Goal: Task Accomplishment & Management: Use online tool/utility

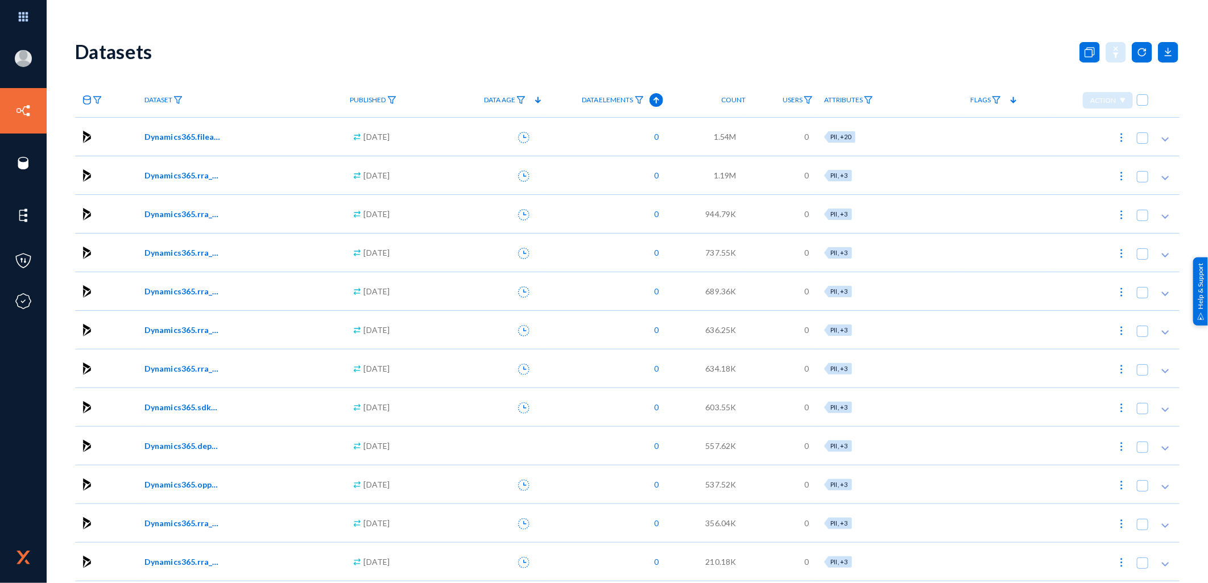
drag, startPoint x: 998, startPoint y: 129, endPoint x: 956, endPoint y: 199, distance: 81.6
drag, startPoint x: 269, startPoint y: 73, endPoint x: 293, endPoint y: 121, distance: 53.7
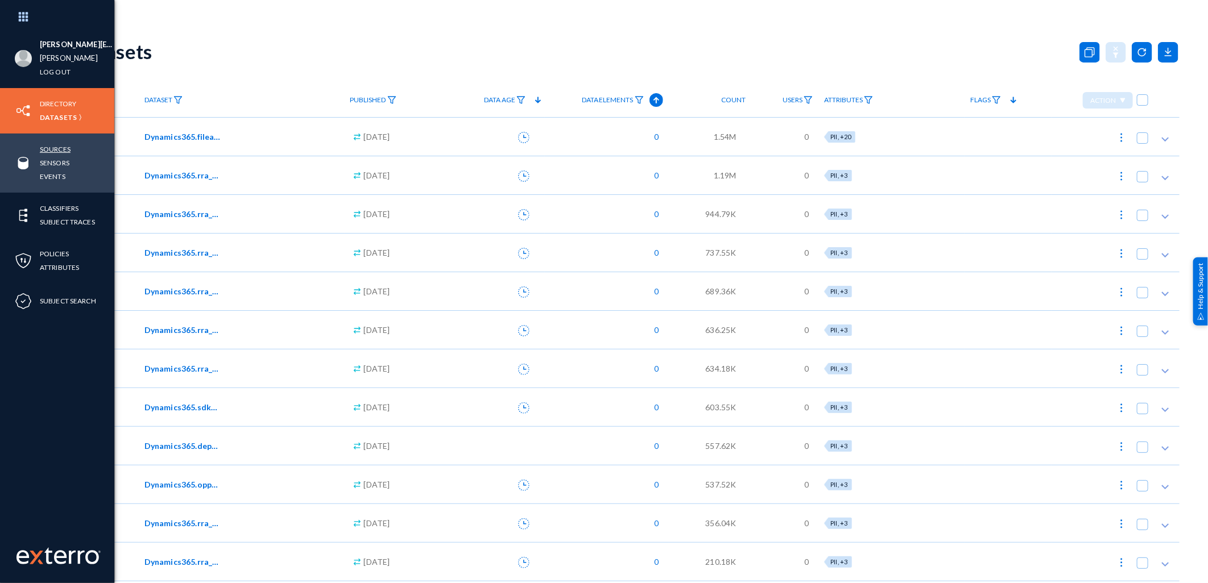
click at [59, 150] on link "Sources" at bounding box center [55, 149] width 31 height 13
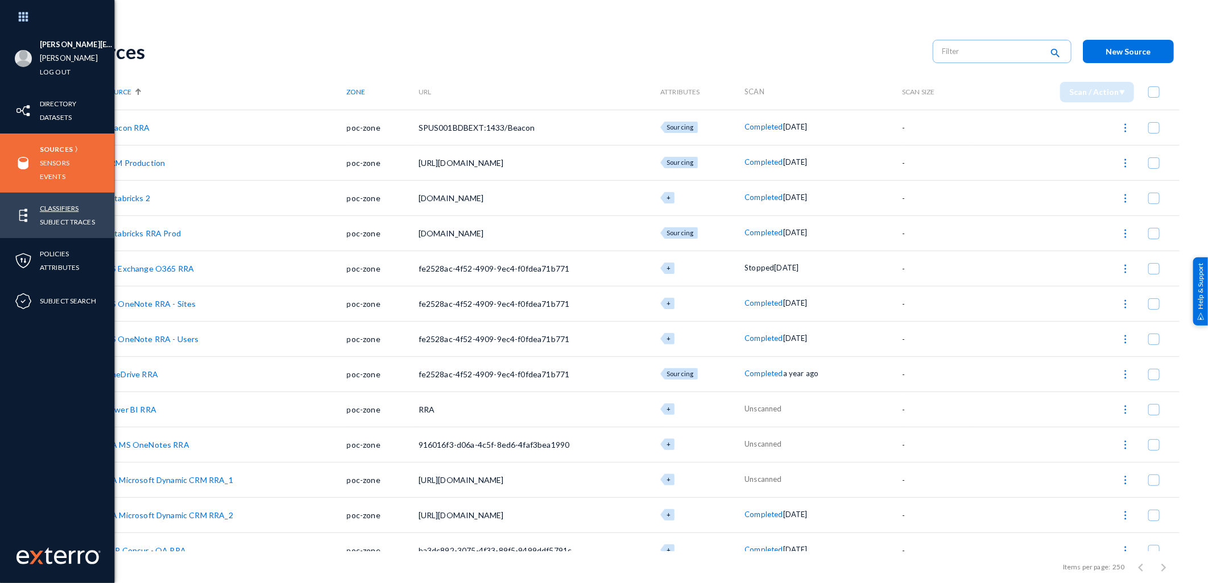
click at [51, 204] on link "Classifiers" at bounding box center [59, 208] width 39 height 13
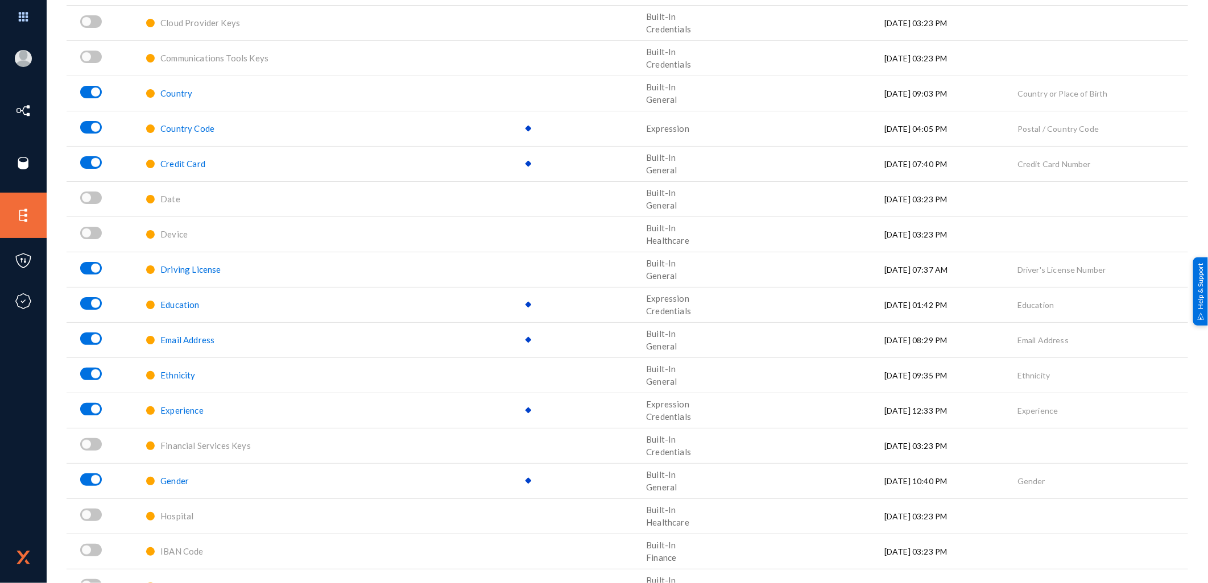
scroll to position [442, 0]
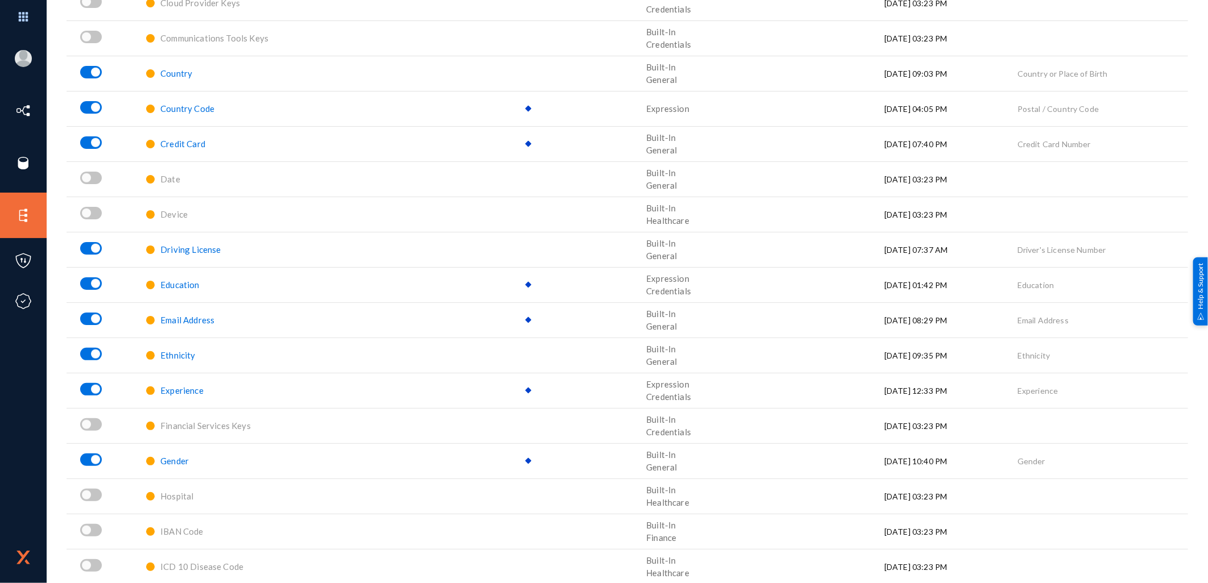
click at [180, 458] on span "Gender" at bounding box center [174, 461] width 28 height 10
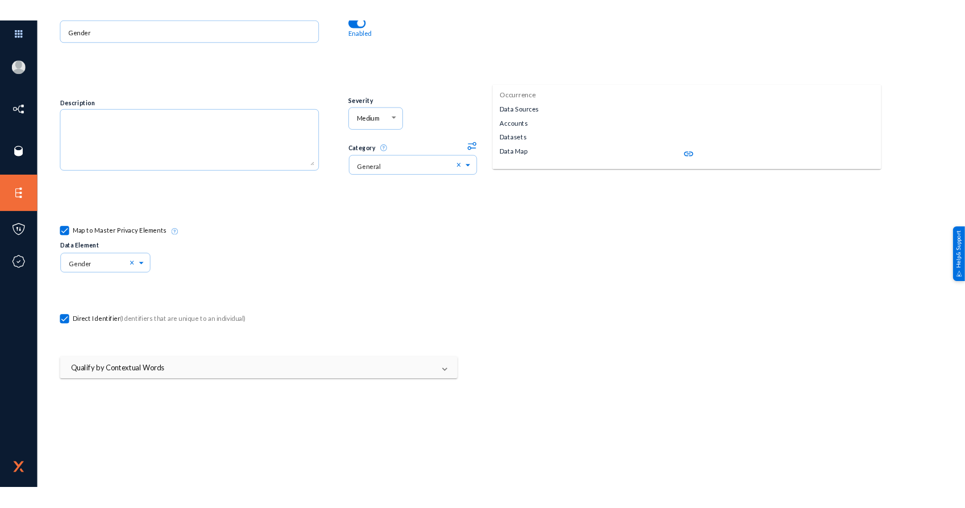
scroll to position [252, 0]
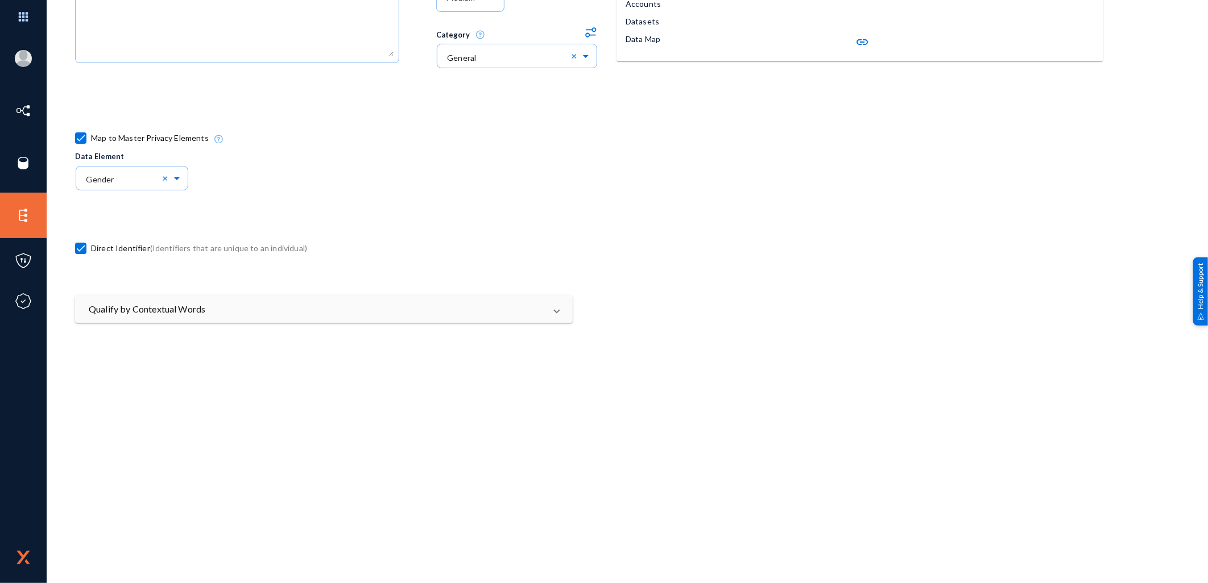
drag, startPoint x: 126, startPoint y: 219, endPoint x: 147, endPoint y: 214, distance: 21.0
click at [147, 214] on div "Direct Identifier (Identifiers that are unique to an individual)" at bounding box center [345, 251] width 541 height 90
click at [463, 310] on mat-panel-title "Qualify by Contextual Words" at bounding box center [317, 309] width 457 height 14
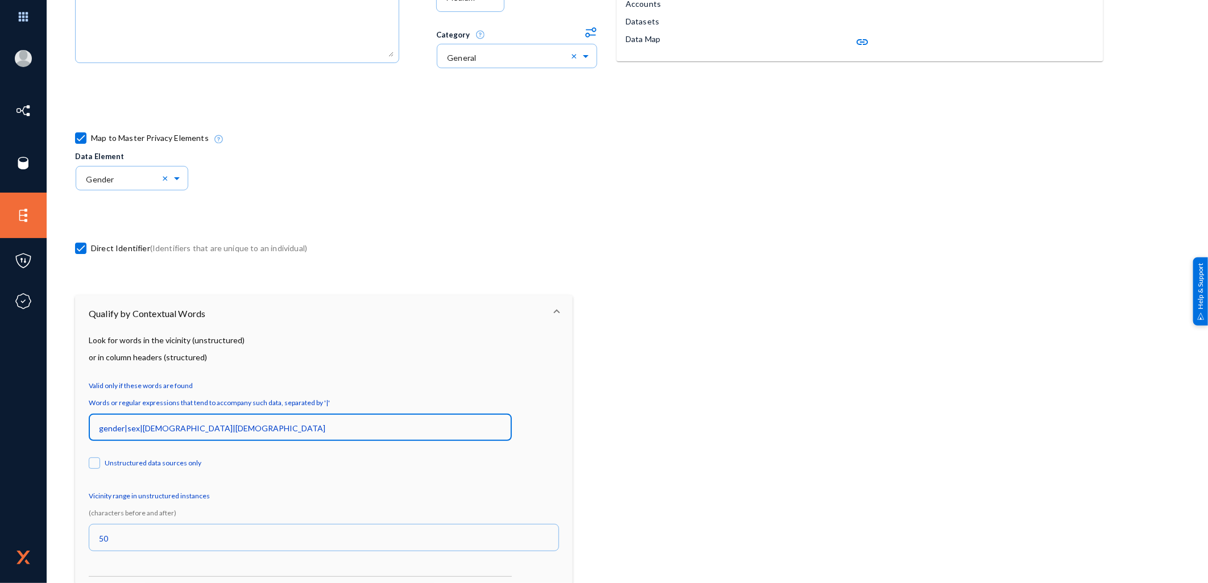
click at [196, 425] on input "gender|sex|[DEMOGRAPHIC_DATA]|[DEMOGRAPHIC_DATA]" at bounding box center [302, 429] width 407 height 10
click at [157, 424] on input "gender|sex|[DEMOGRAPHIC_DATA]|[DEMOGRAPHIC_DATA]" at bounding box center [302, 429] width 407 height 10
click at [175, 425] on input "gender|sex|[DEMOGRAPHIC_DATA]|[DEMOGRAPHIC_DATA]" at bounding box center [302, 429] width 407 height 10
click at [205, 421] on div "gender|sex|[DEMOGRAPHIC_DATA]|[DEMOGRAPHIC_DATA]" at bounding box center [300, 427] width 411 height 30
click at [156, 424] on input "gender|sex|[DEMOGRAPHIC_DATA]|[DEMOGRAPHIC_DATA]" at bounding box center [302, 429] width 407 height 10
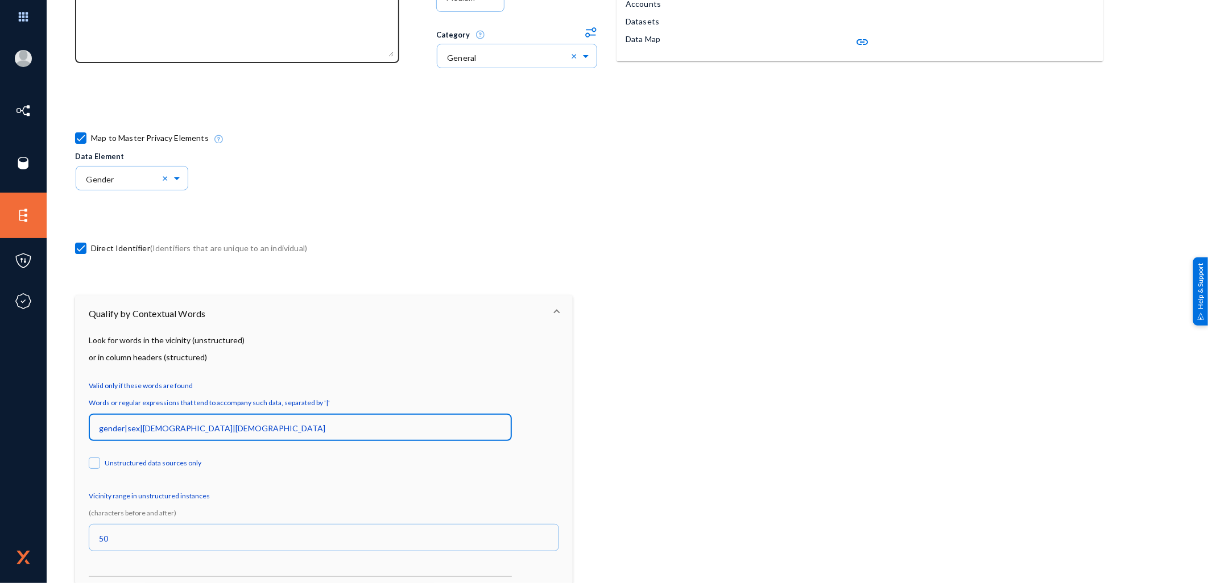
paste input "|"
click at [219, 429] on input "gender|sex|[DEMOGRAPHIC_DATA]|[DEMOGRAPHIC_DATA]|" at bounding box center [302, 429] width 407 height 10
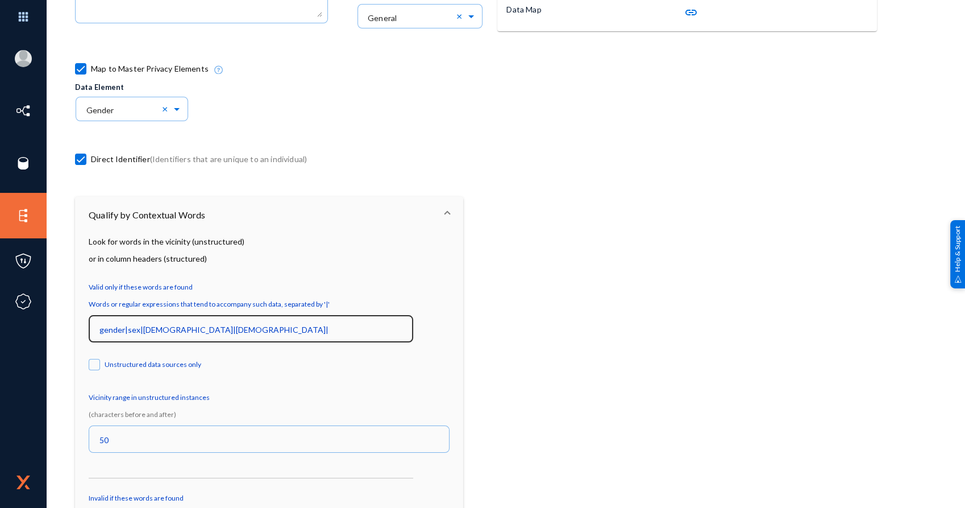
click at [216, 333] on input "gender|sex|[DEMOGRAPHIC_DATA]|[DEMOGRAPHIC_DATA]|" at bounding box center [253, 330] width 308 height 10
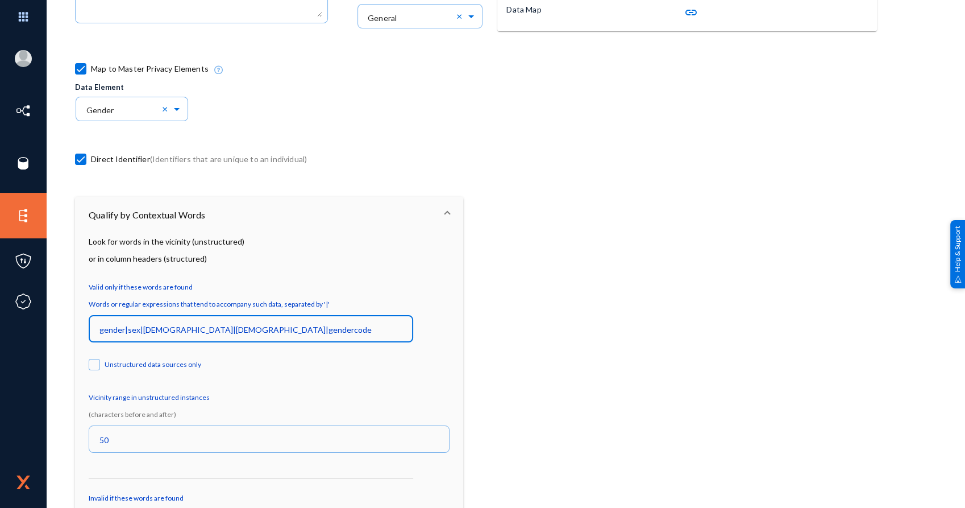
type input "gender|sex|[DEMOGRAPHIC_DATA]|[DEMOGRAPHIC_DATA]|gendercode"
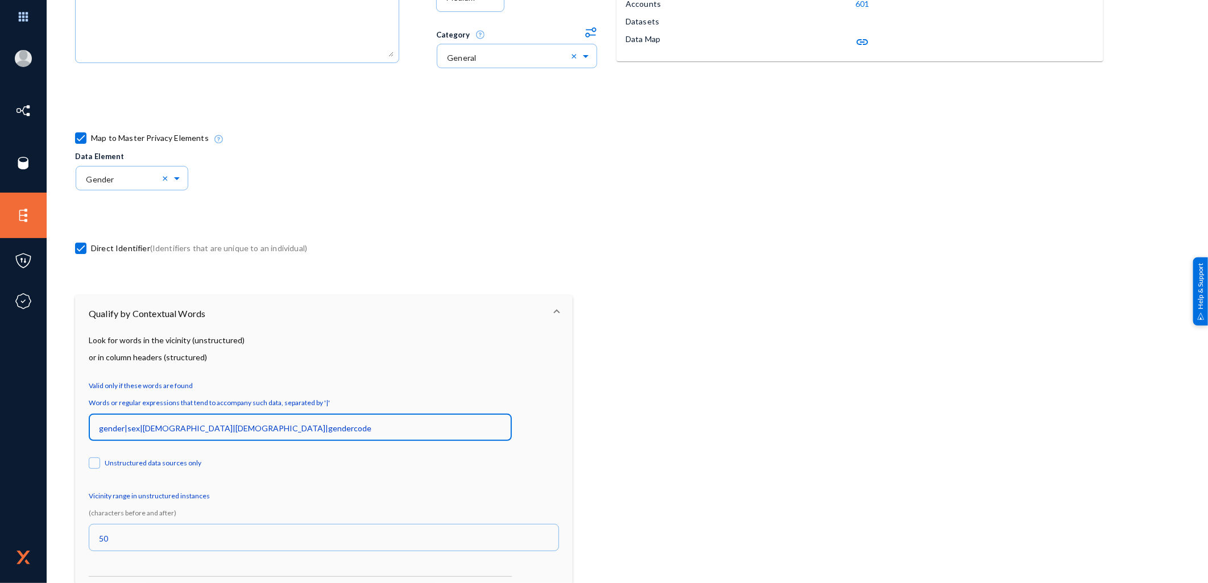
drag, startPoint x: 234, startPoint y: 428, endPoint x: 184, endPoint y: 425, distance: 49.6
click at [184, 425] on input "gender|sex|[DEMOGRAPHIC_DATA]|[DEMOGRAPHIC_DATA]|gendercode" at bounding box center [302, 429] width 407 height 10
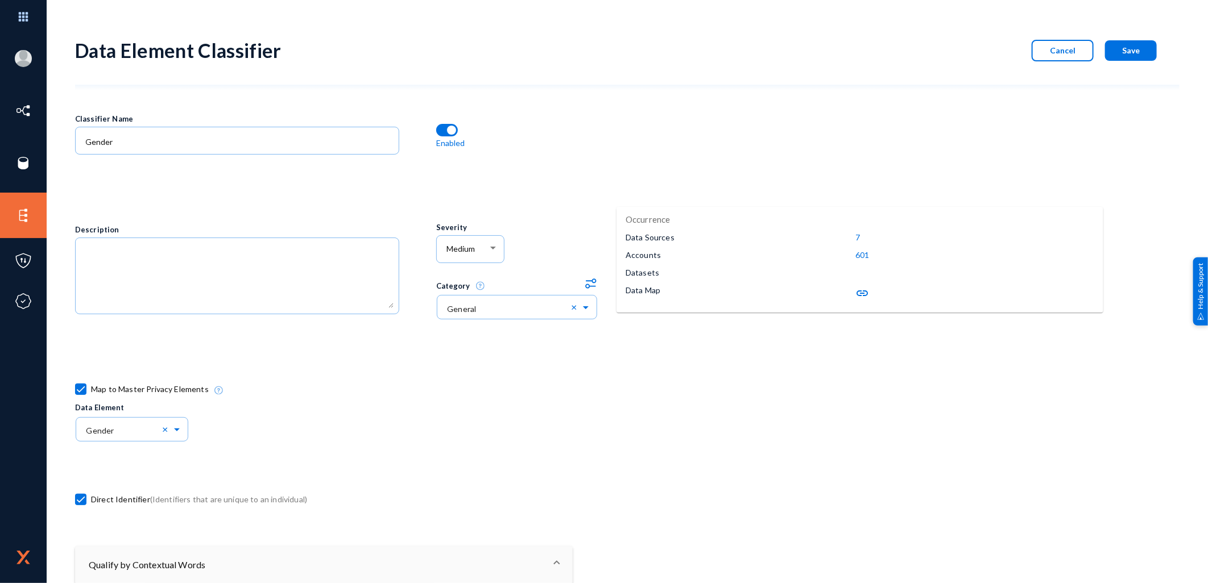
scroll to position [0, 0]
click at [1130, 48] on span "Save" at bounding box center [1131, 52] width 18 height 10
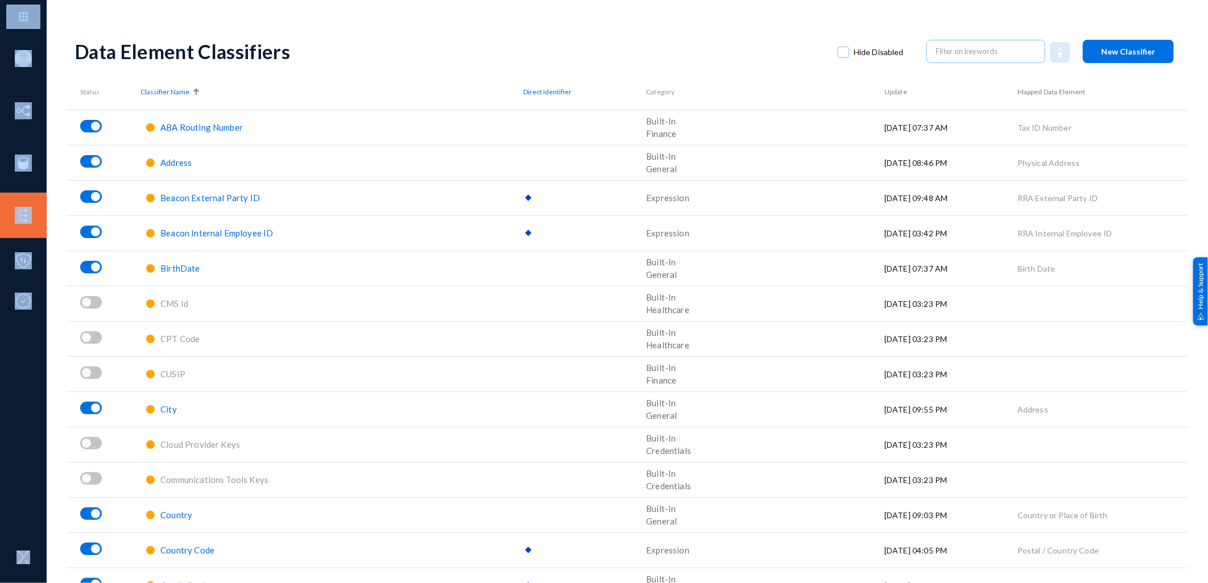
drag, startPoint x: 61, startPoint y: 54, endPoint x: 52, endPoint y: 63, distance: 12.9
click at [52, 63] on div "[PERSON_NAME][EMAIL_ADDRESS][PERSON_NAME][DOMAIN_NAME] [PERSON_NAME] Log out Di…" at bounding box center [604, 291] width 1208 height 583
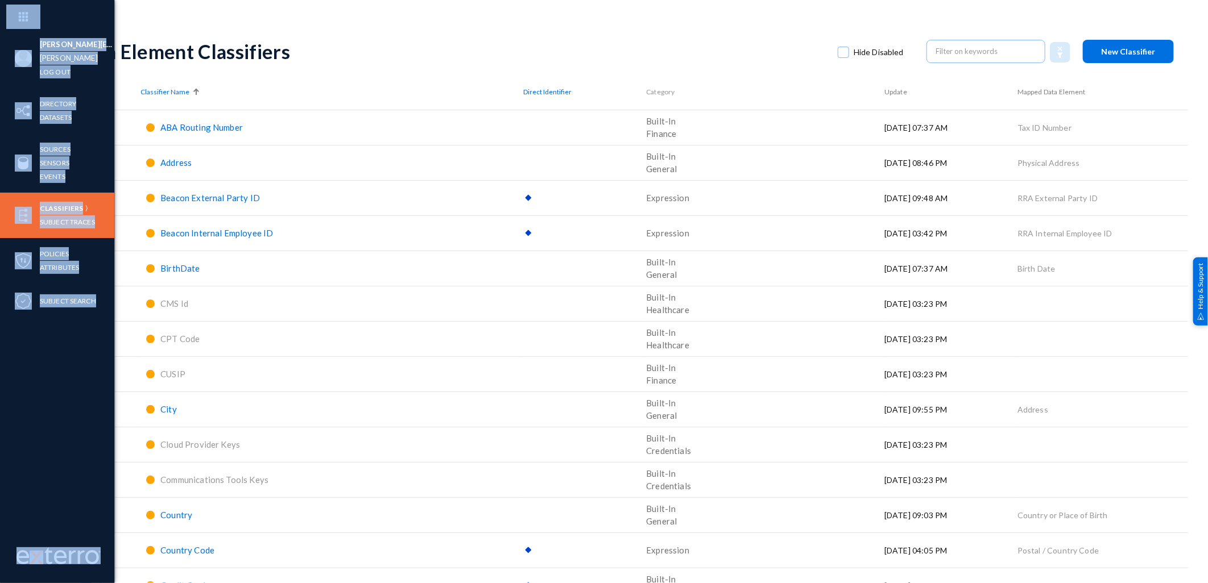
drag, startPoint x: 52, startPoint y: 63, endPoint x: 23, endPoint y: 82, distance: 35.0
click at [23, 82] on div "[PERSON_NAME][EMAIL_ADDRESS][PERSON_NAME][DOMAIN_NAME] [PERSON_NAME] Log out" at bounding box center [57, 58] width 114 height 59
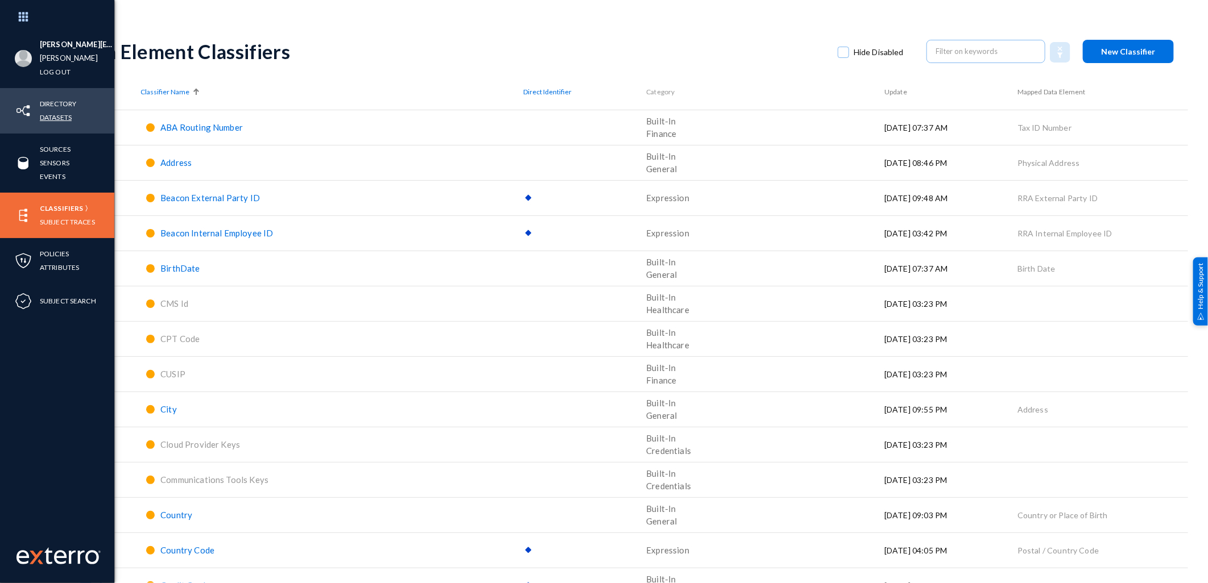
click at [58, 118] on link "Datasets" at bounding box center [56, 117] width 32 height 13
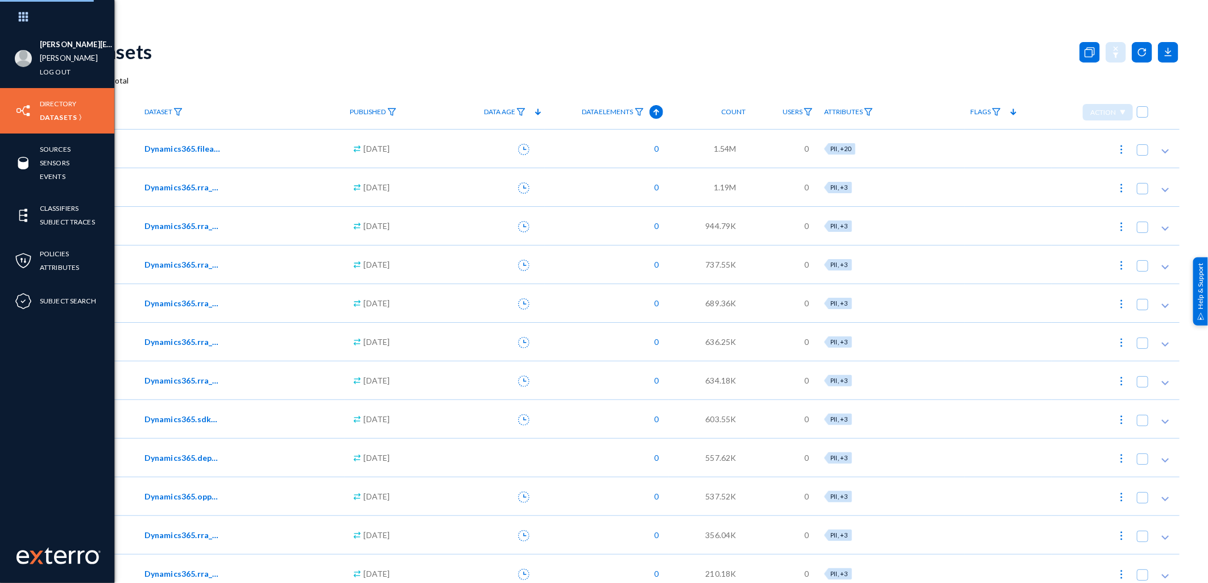
click at [260, 38] on div "Datasets" at bounding box center [627, 51] width 1104 height 46
click at [174, 111] on img at bounding box center [177, 112] width 9 height 8
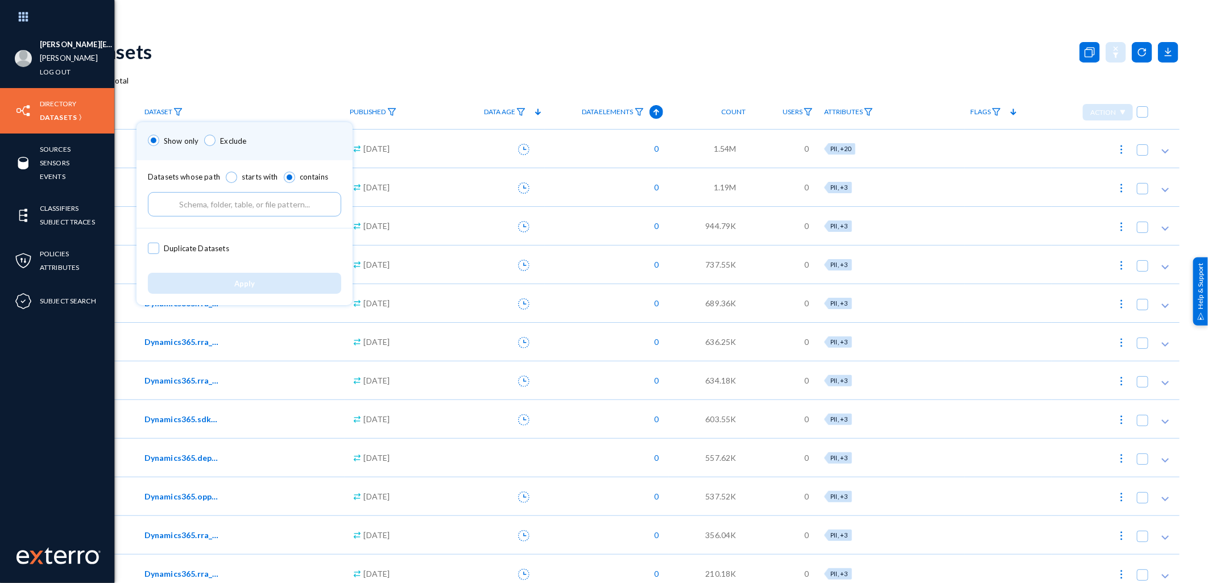
click at [183, 206] on input "text" at bounding box center [244, 204] width 193 height 24
type input "c"
drag, startPoint x: 266, startPoint y: 205, endPoint x: 18, endPoint y: 160, distance: 251.3
click at [18, 160] on div "Show only Exclude Datasets whose path starts with contains sap Duplicate Datase…" at bounding box center [604, 291] width 1208 height 583
type input "sap"
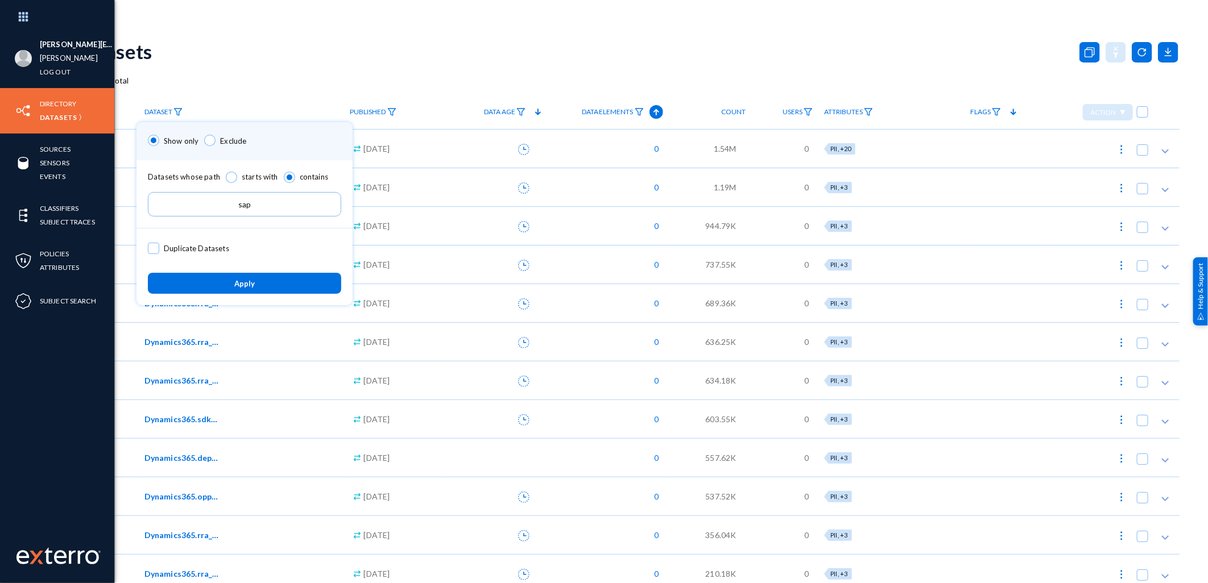
click at [148, 93] on div at bounding box center [604, 291] width 1208 height 583
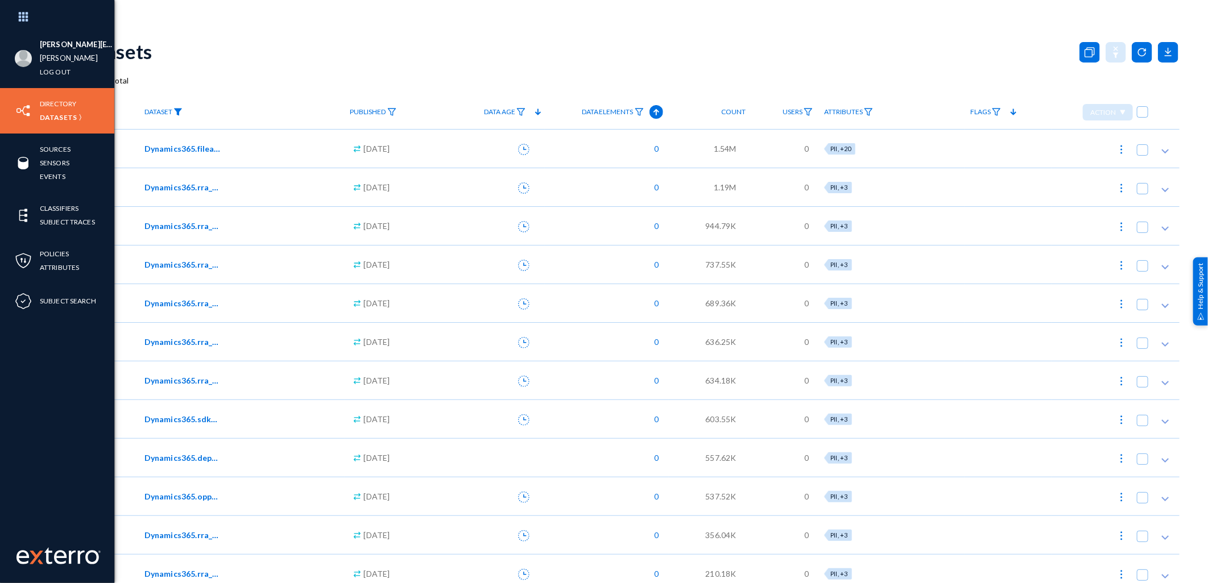
click at [178, 111] on img at bounding box center [177, 112] width 9 height 8
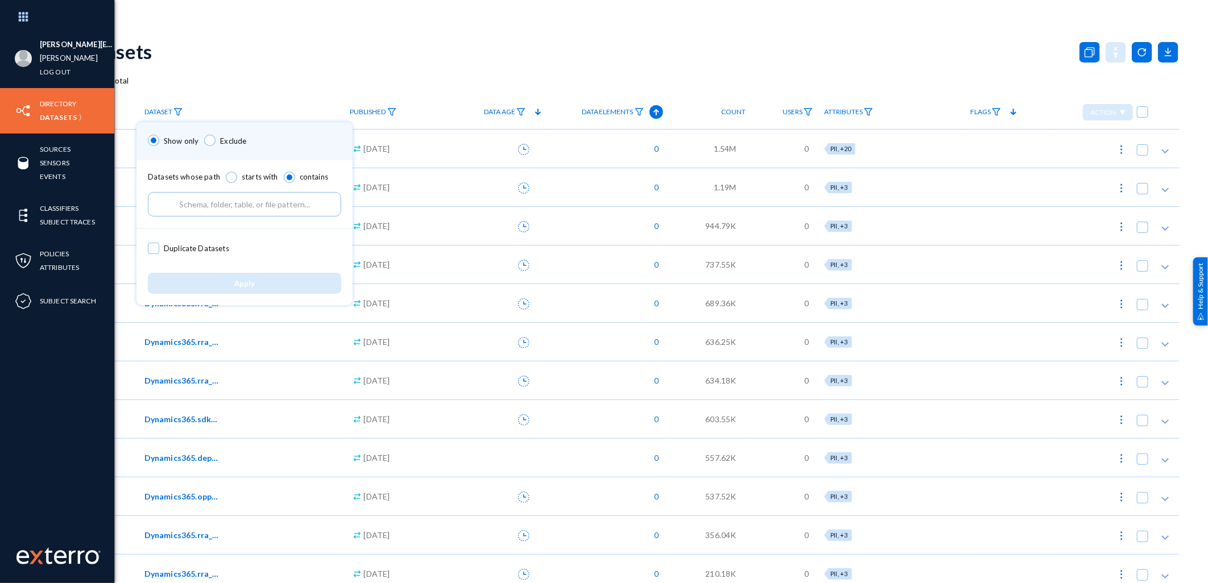
click at [185, 208] on input "text" at bounding box center [244, 204] width 193 height 24
type input "s"
click at [205, 94] on div at bounding box center [604, 291] width 1208 height 583
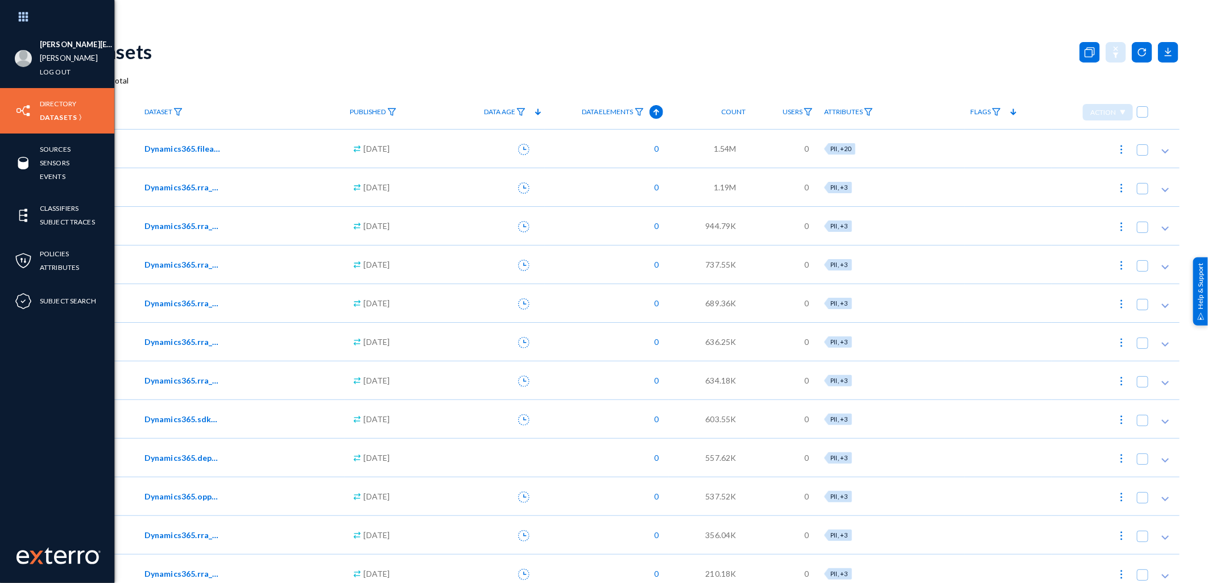
click at [93, 113] on img at bounding box center [97, 112] width 9 height 8
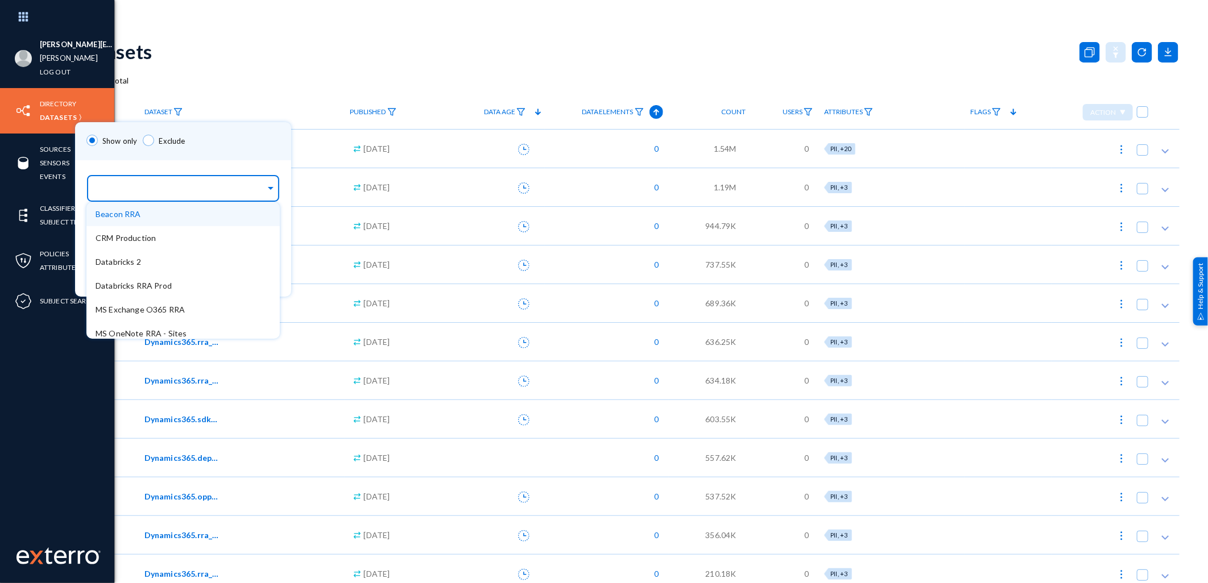
click at [127, 195] on input "text" at bounding box center [181, 190] width 170 height 11
type input "sa"
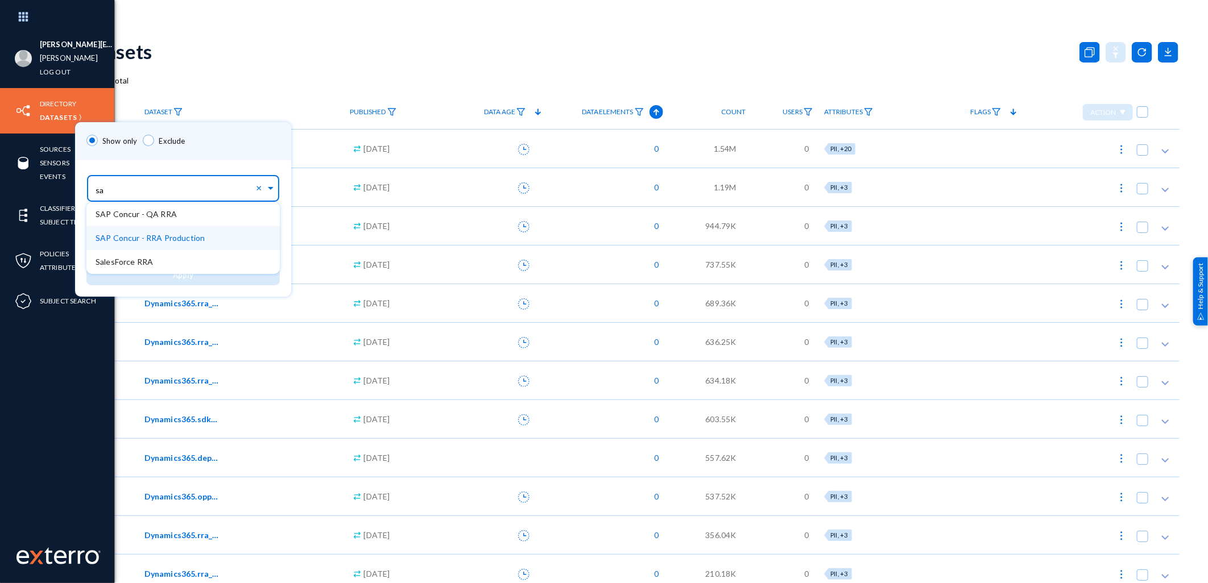
click at [151, 236] on span "SAP Concur - RRA Production" at bounding box center [150, 238] width 109 height 10
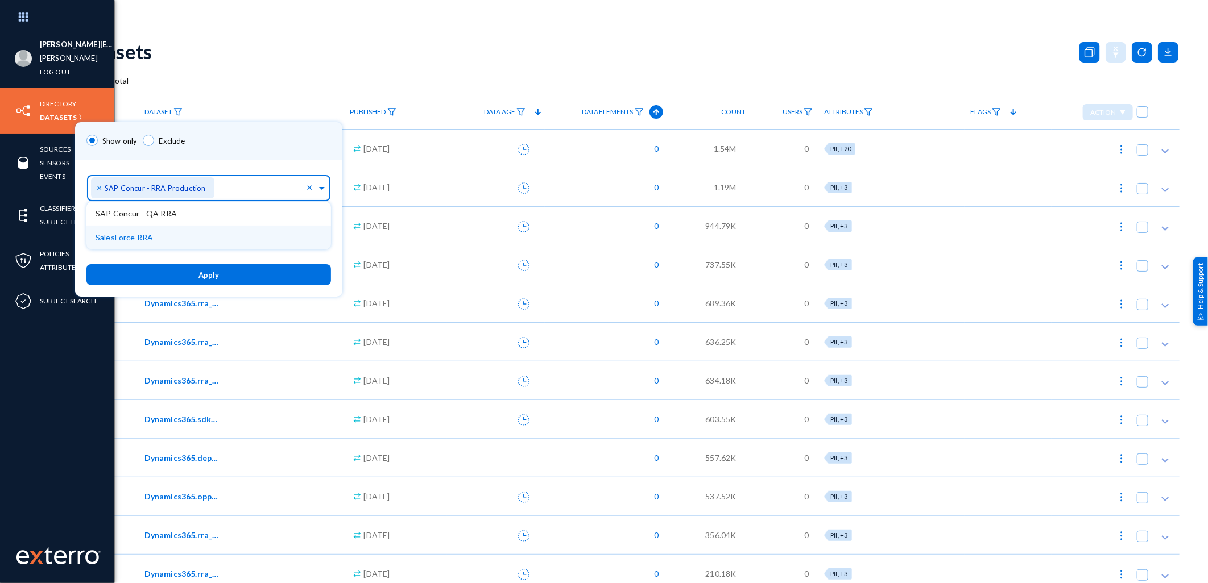
click at [193, 270] on button "Apply" at bounding box center [208, 274] width 244 height 21
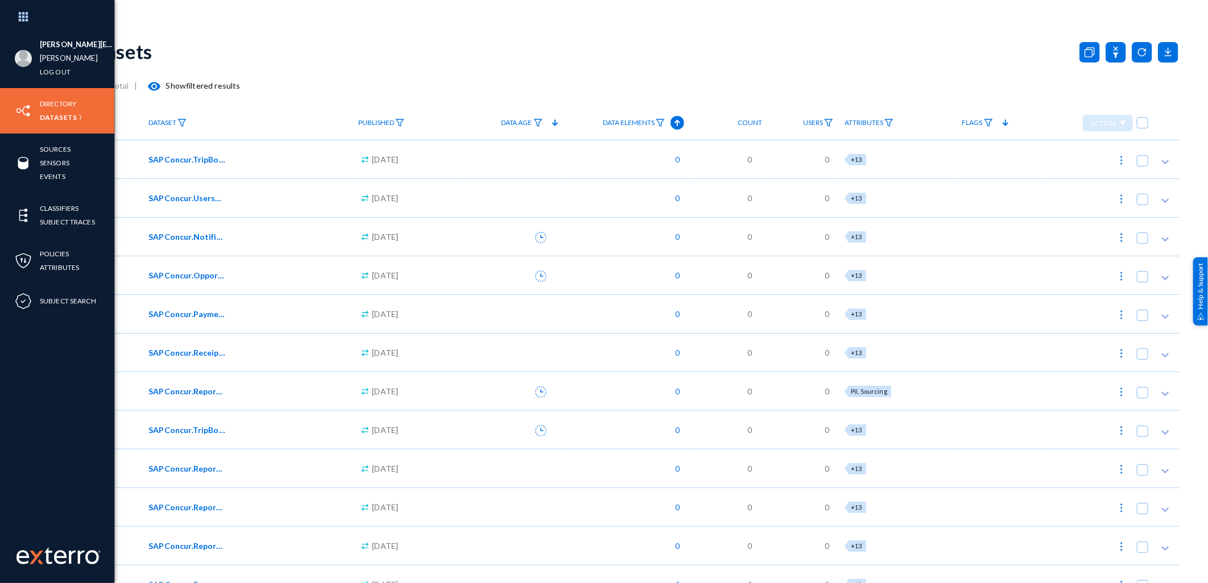
click at [909, 50] on div "Datasets" at bounding box center [627, 51] width 1104 height 46
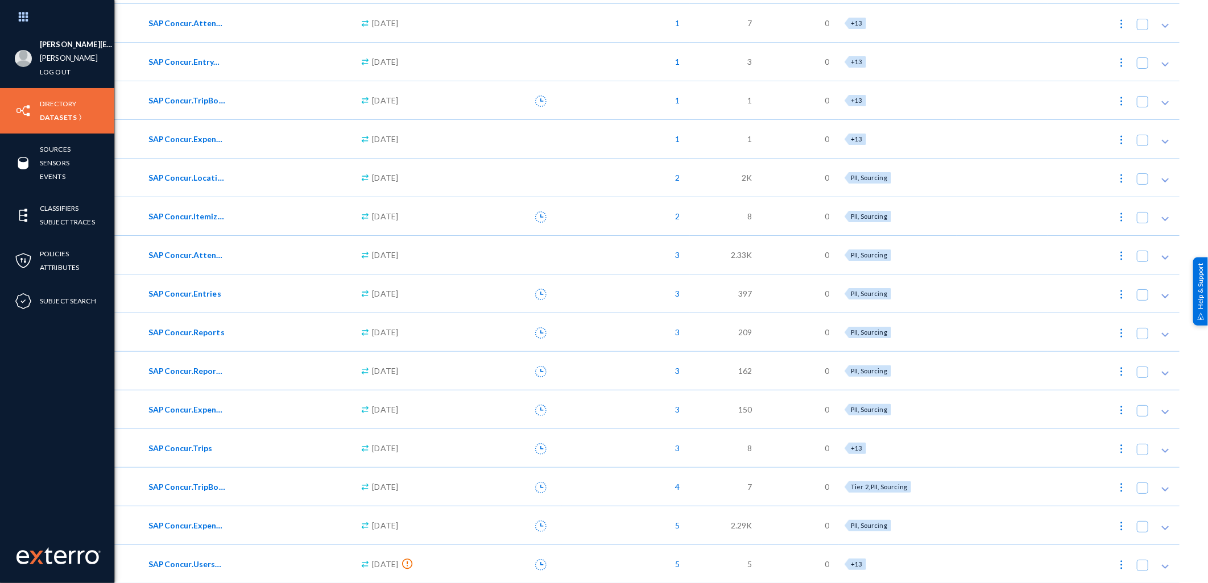
click at [180, 564] on span "SAPConcur.UsersV4" at bounding box center [186, 564] width 77 height 12
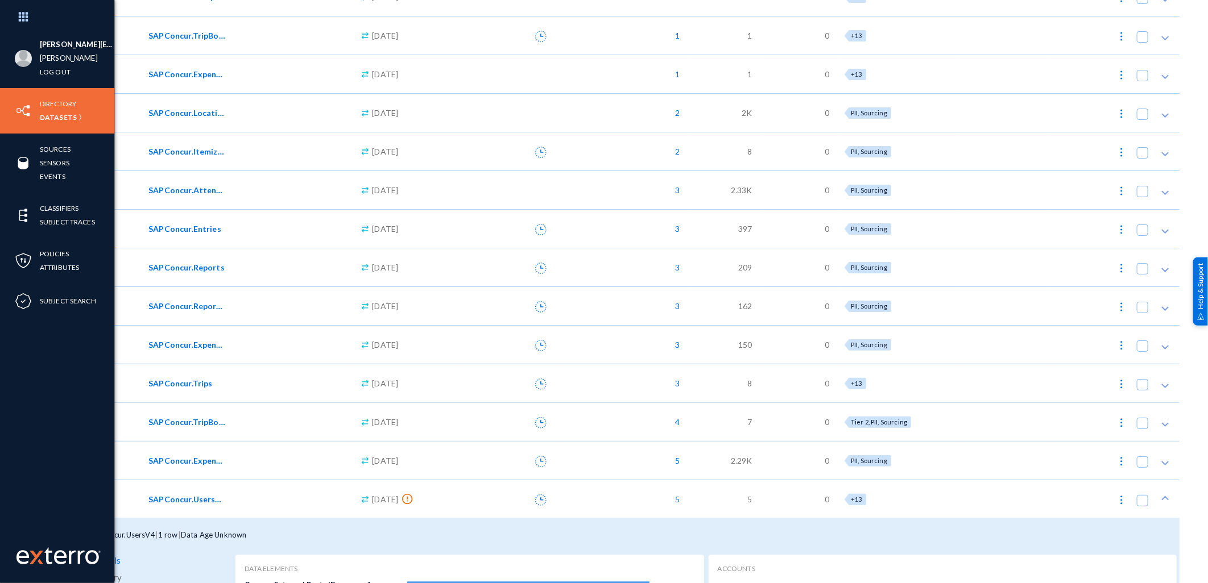
scroll to position [1462, 0]
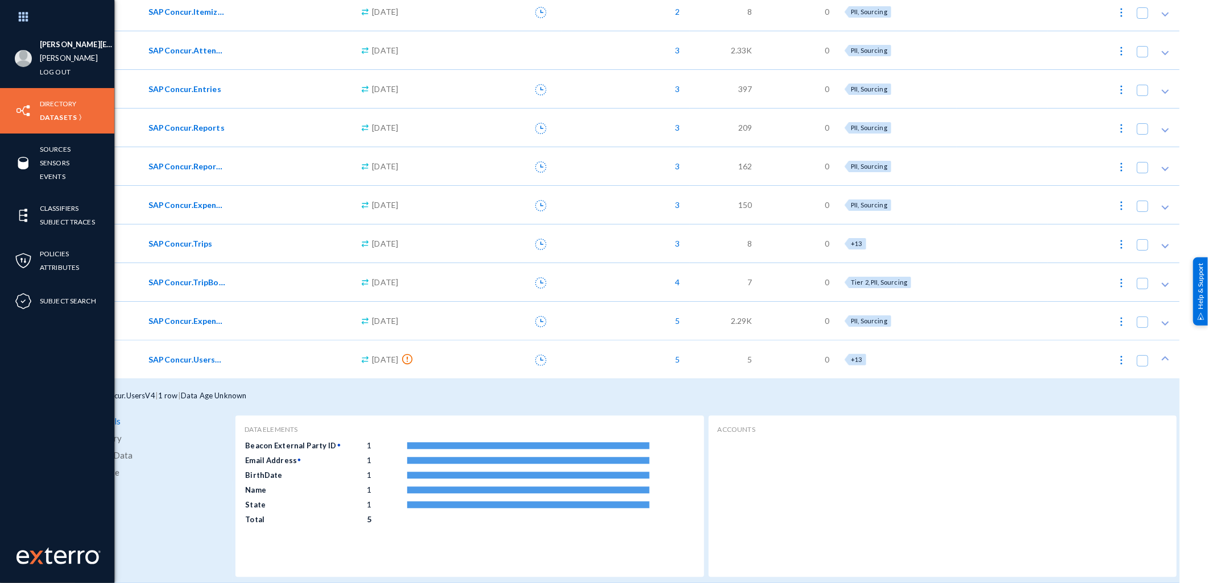
click at [117, 454] on span "View Data" at bounding box center [112, 455] width 40 height 17
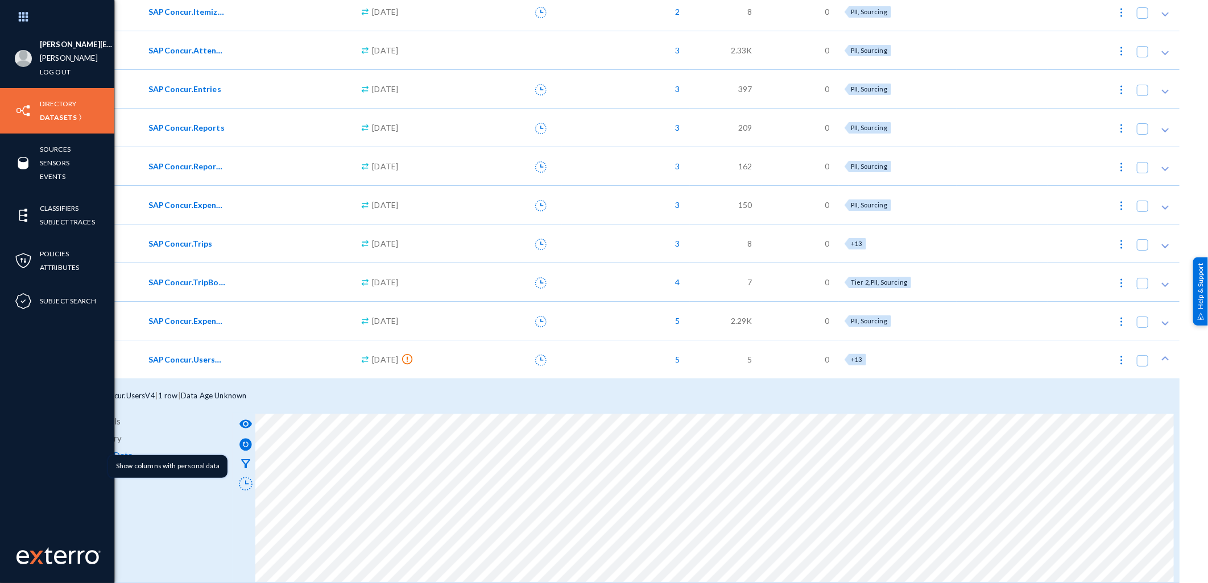
click at [247, 459] on mat-icon "filter_alt" at bounding box center [246, 464] width 14 height 14
click at [246, 421] on mat-icon "visibility" at bounding box center [246, 424] width 14 height 14
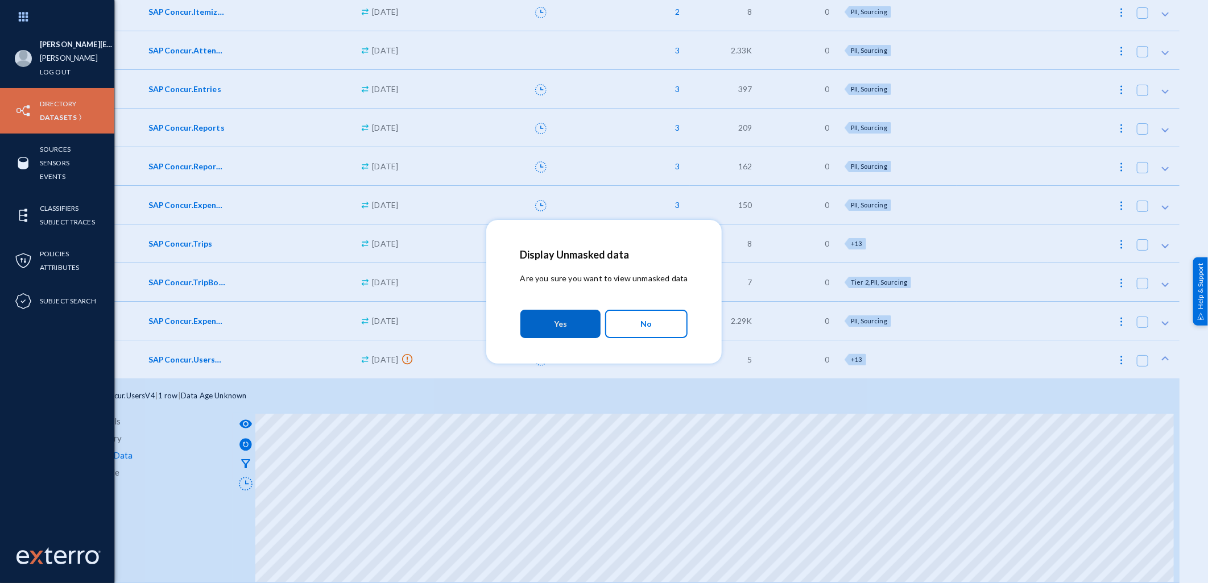
click at [553, 330] on button "Yes" at bounding box center [560, 324] width 80 height 28
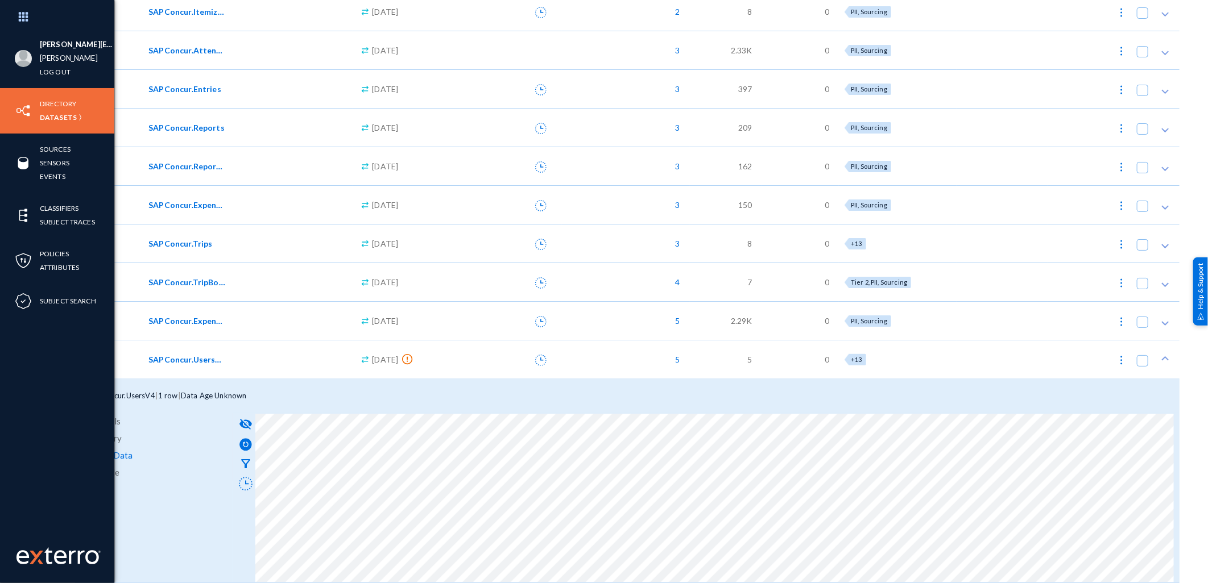
click at [1140, 583] on html "[PERSON_NAME][EMAIL_ADDRESS][PERSON_NAME][DOMAIN_NAME] [PERSON_NAME] Log out Di…" at bounding box center [604, 291] width 1208 height 583
click at [66, 207] on link "Classifiers" at bounding box center [59, 208] width 39 height 13
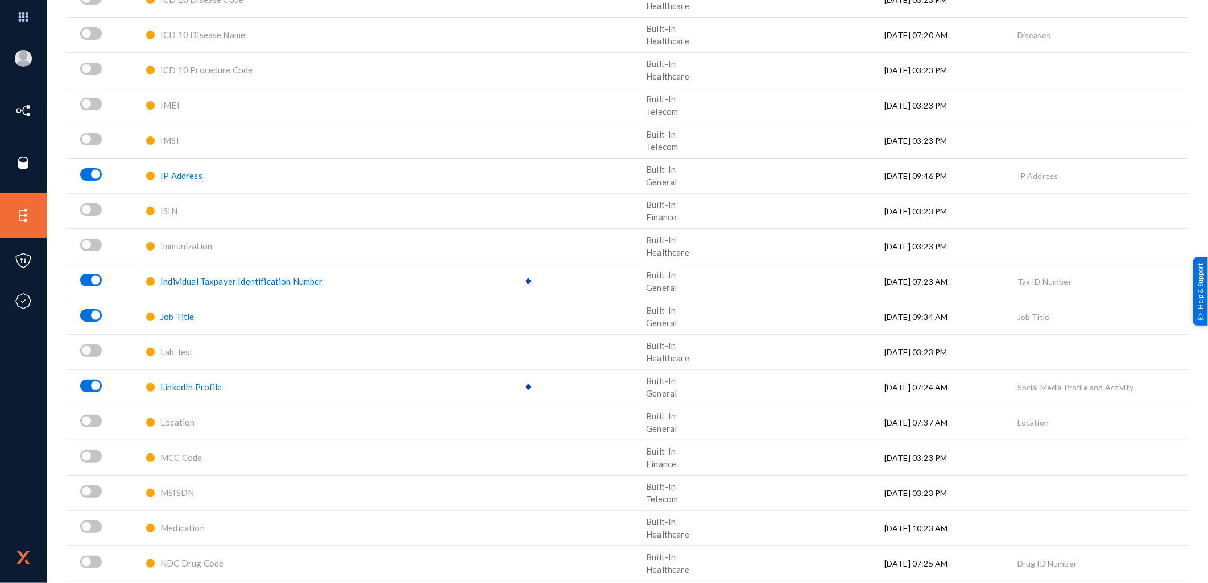
scroll to position [681, 0]
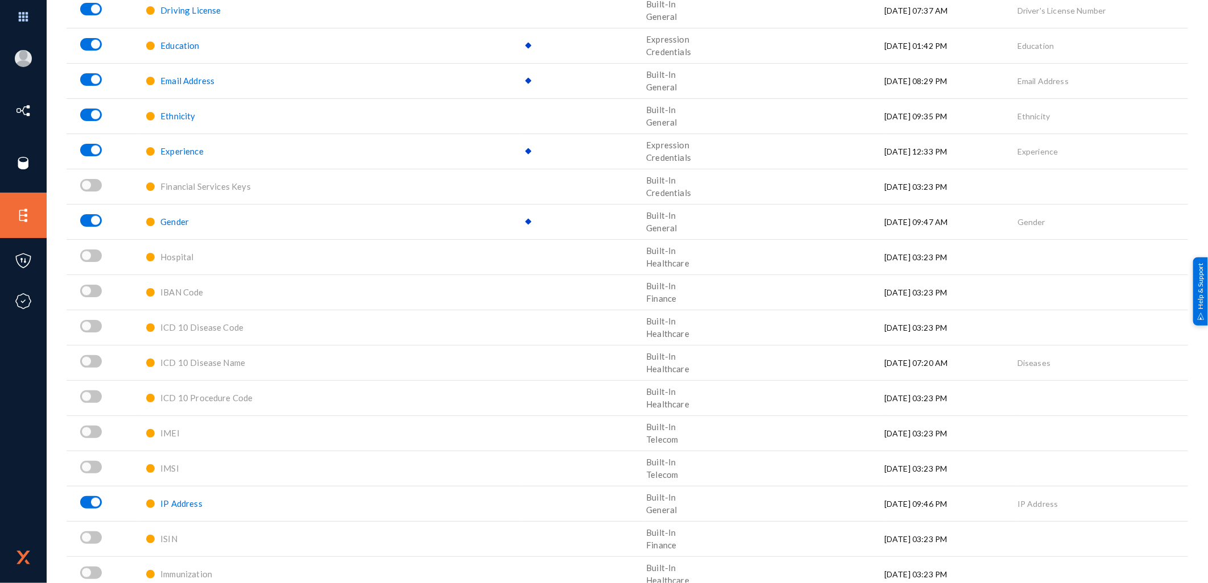
click at [113, 286] on td at bounding box center [104, 292] width 74 height 35
click at [84, 291] on span at bounding box center [86, 291] width 9 height 9
checkbox input "true"
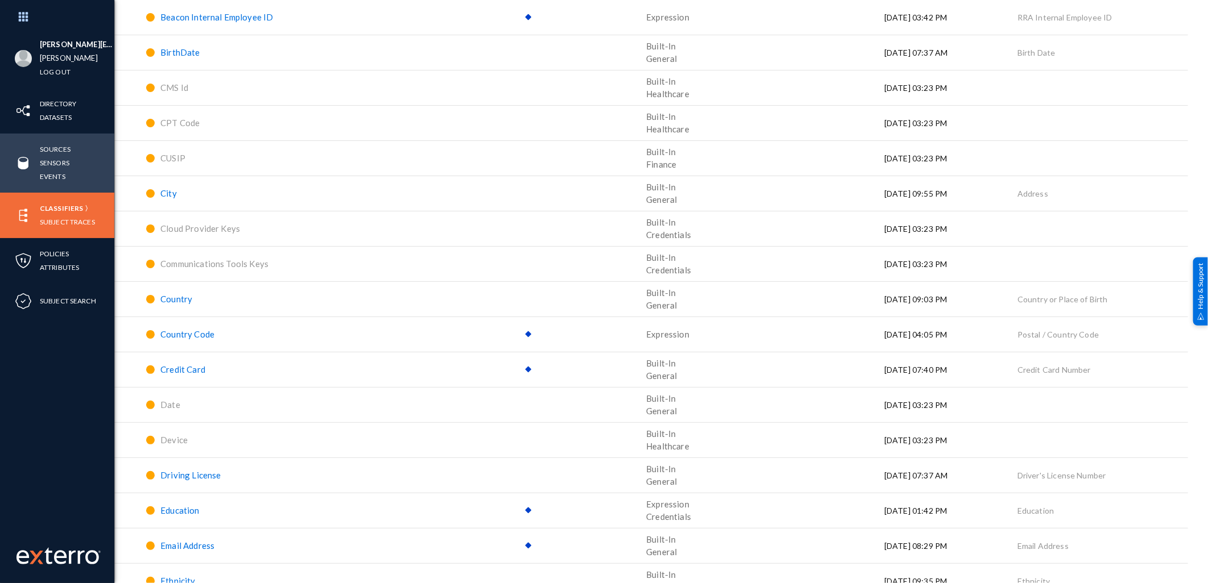
scroll to position [49, 0]
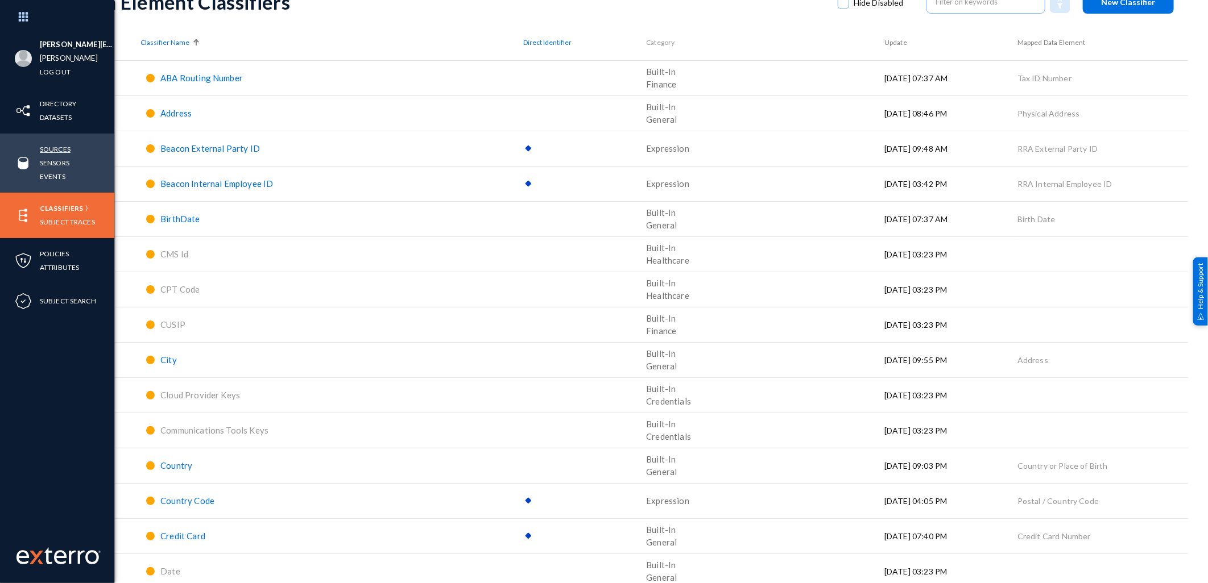
click at [59, 148] on link "Sources" at bounding box center [55, 149] width 31 height 13
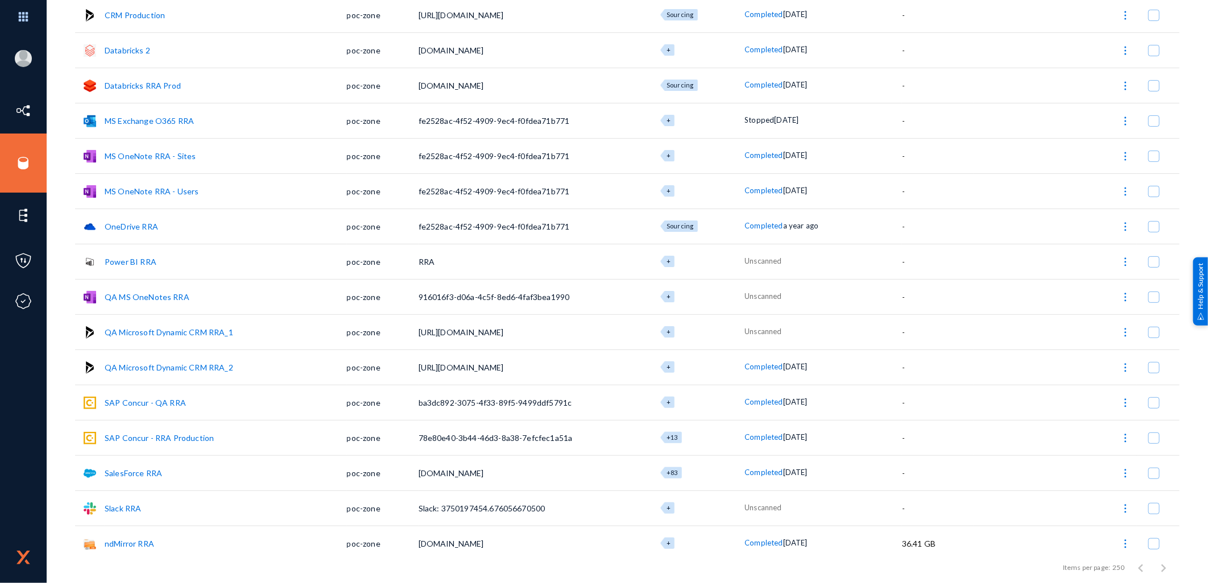
scroll to position [157, 0]
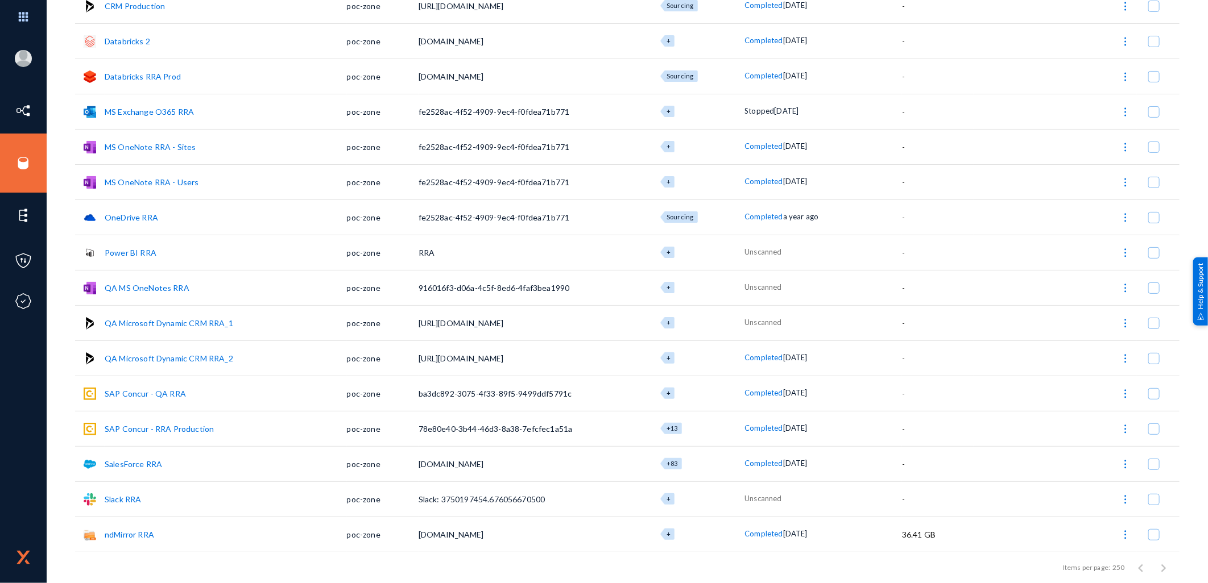
click at [137, 499] on link "Slack RRA" at bounding box center [123, 500] width 36 height 10
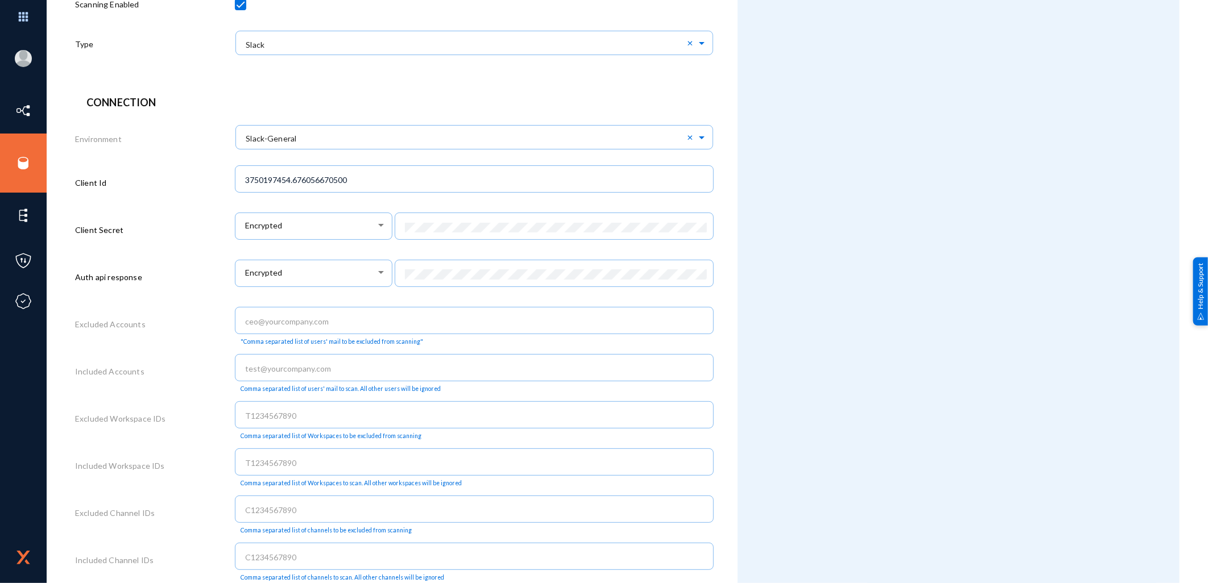
scroll to position [363, 0]
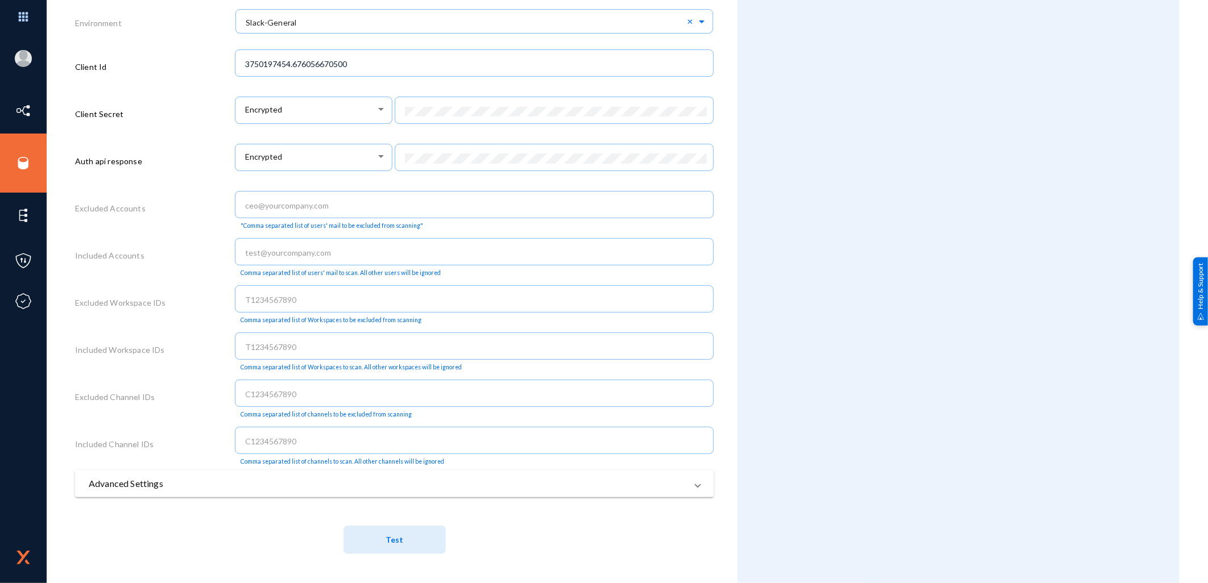
click at [401, 542] on button "Test" at bounding box center [394, 540] width 102 height 28
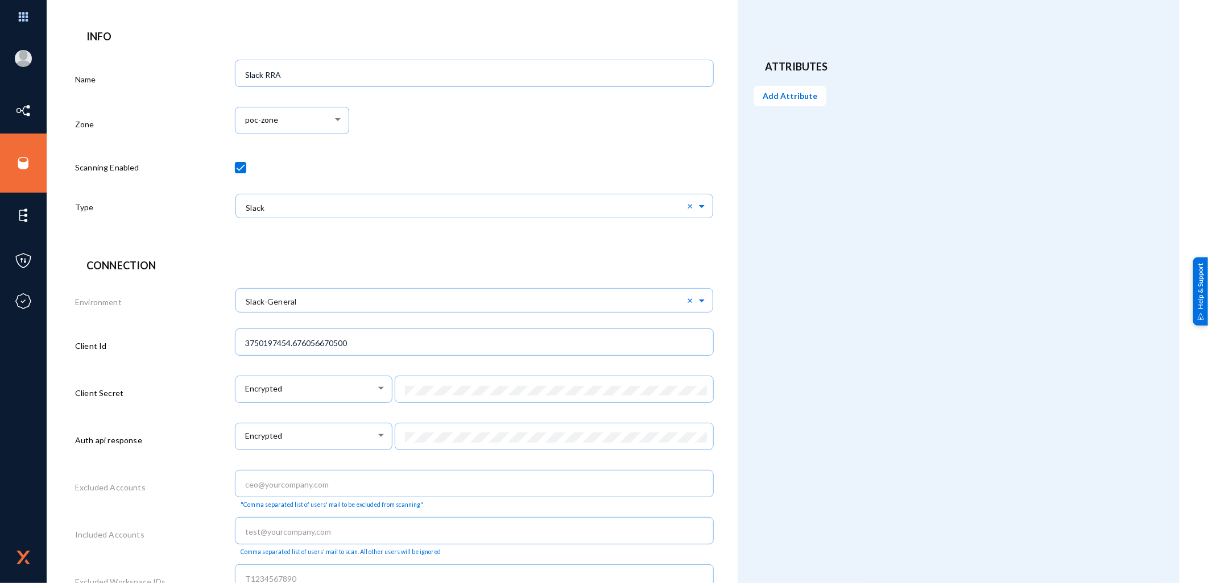
scroll to position [0, 0]
